Goal: Information Seeking & Learning: Check status

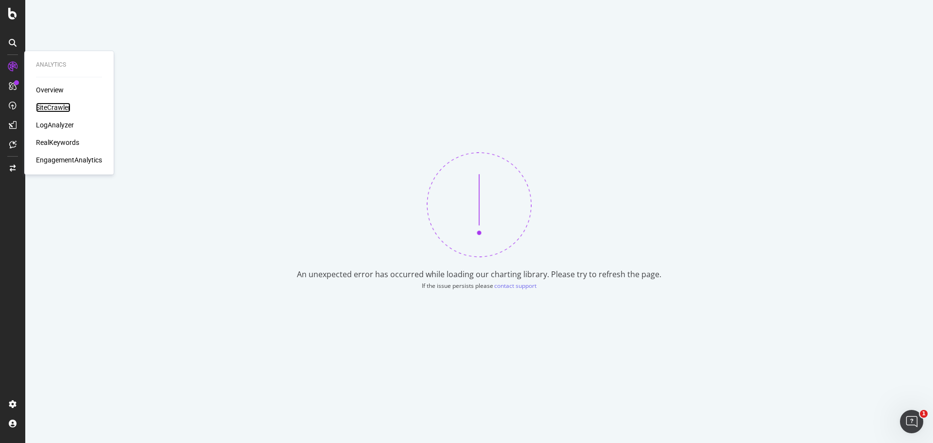
click at [42, 104] on div "SiteCrawler" at bounding box center [53, 108] width 34 height 10
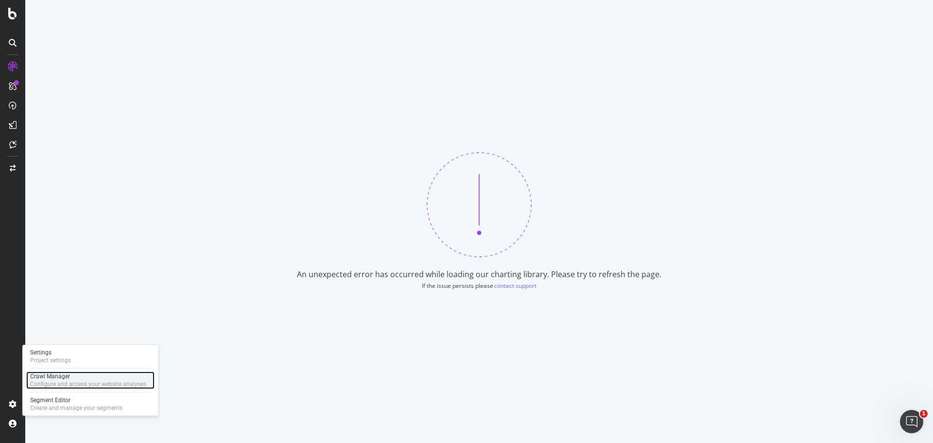
click at [68, 384] on div "Configure and access your website analyses" at bounding box center [88, 384] width 116 height 8
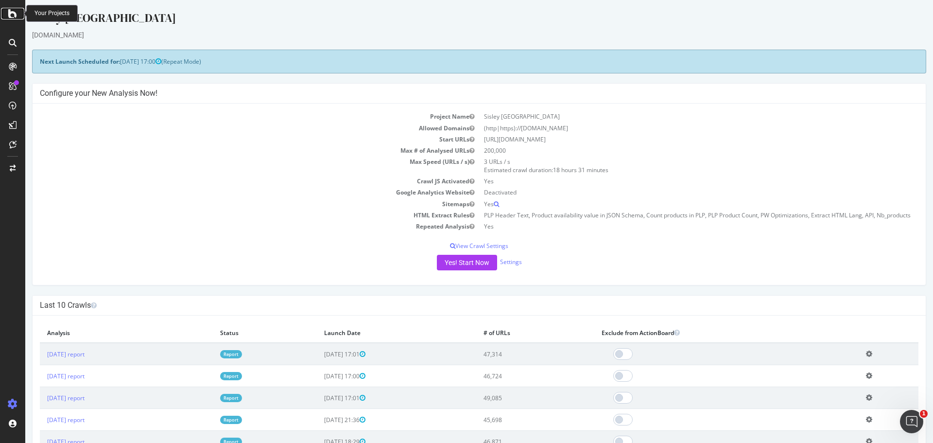
click at [11, 8] on icon at bounding box center [12, 14] width 9 height 12
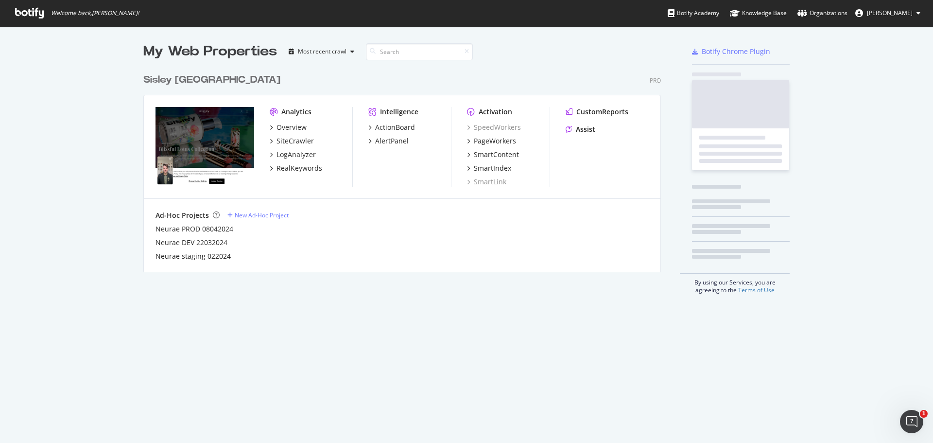
scroll to position [435, 918]
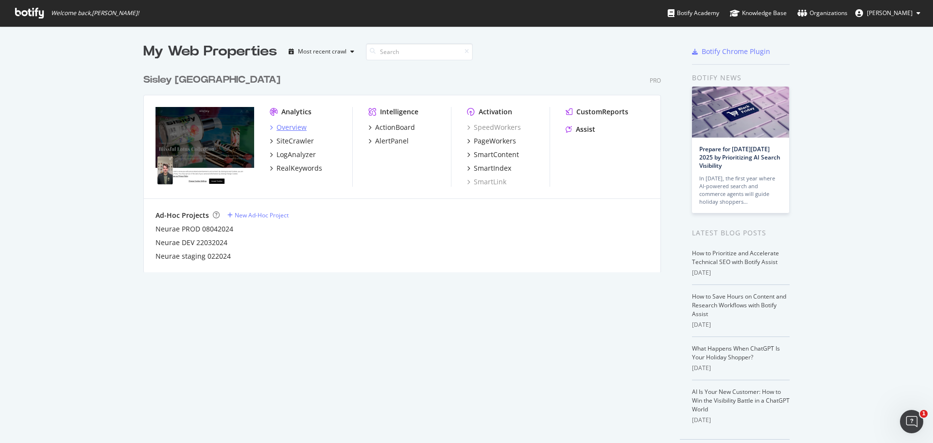
click at [291, 124] on div "Overview" at bounding box center [291, 127] width 30 height 10
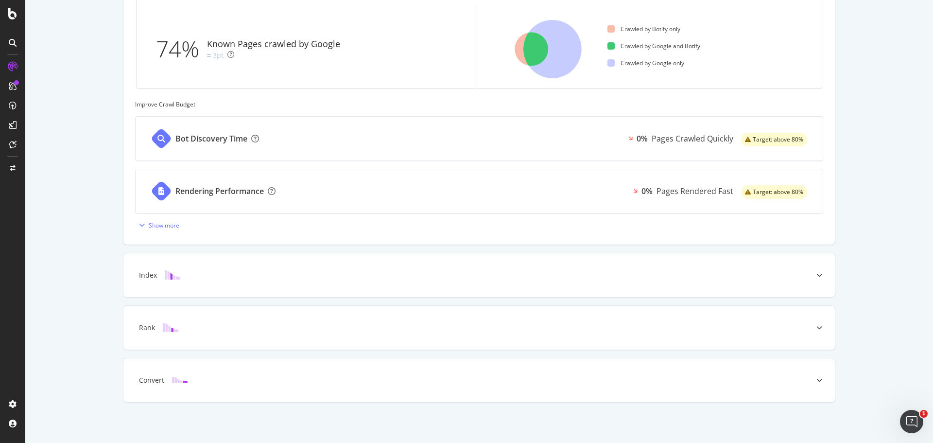
scroll to position [342, 0]
click at [467, 260] on div "Index" at bounding box center [478, 274] width 711 height 44
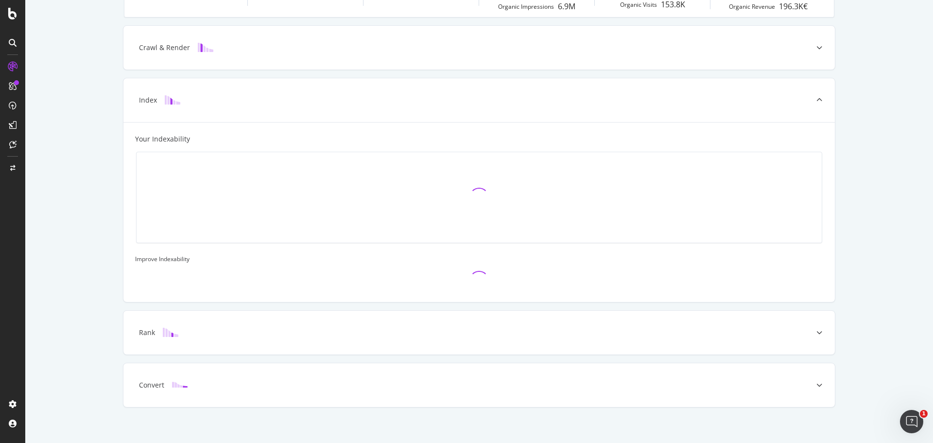
scroll to position [244, 0]
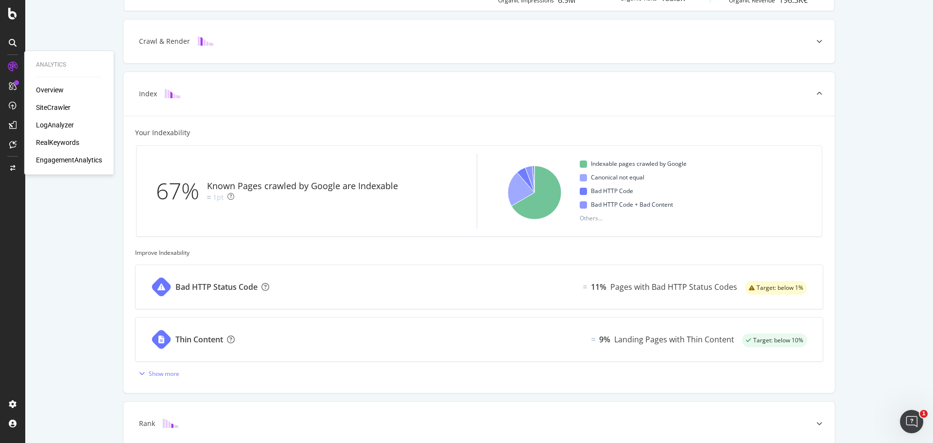
click at [60, 109] on div "SiteCrawler" at bounding box center [53, 108] width 34 height 10
